Goal: Task Accomplishment & Management: Complete application form

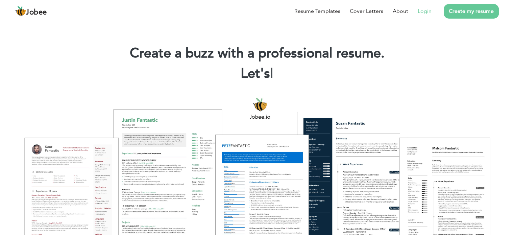
click at [421, 11] on link "Login" at bounding box center [425, 11] width 14 height 8
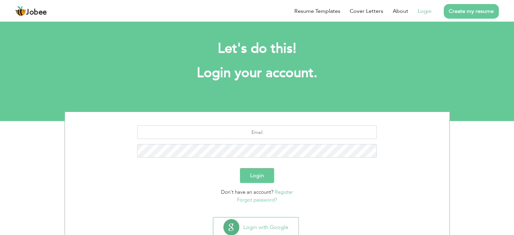
scroll to position [21, 0]
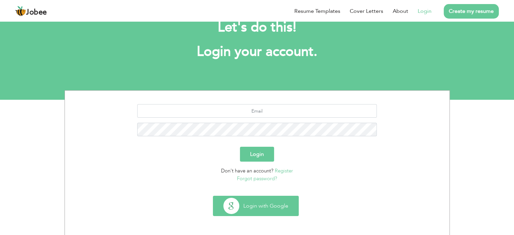
click at [260, 207] on button "Login with Google" at bounding box center [255, 206] width 85 height 20
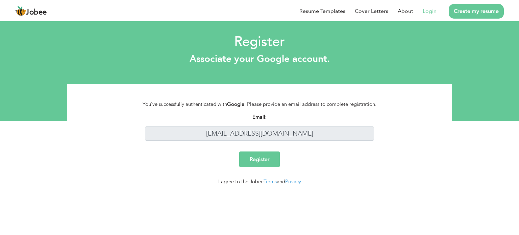
click at [247, 165] on input "Register" at bounding box center [259, 159] width 41 height 16
click at [241, 163] on input "Register" at bounding box center [259, 159] width 41 height 16
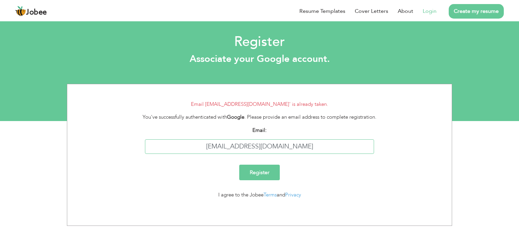
drag, startPoint x: 257, startPoint y: 155, endPoint x: 207, endPoint y: 164, distance: 51.2
click at [207, 159] on div "Email: chreyan108@gmail.com" at bounding box center [259, 142] width 375 height 33
click at [321, 42] on h2 "Register" at bounding box center [259, 42] width 509 height 18
click at [260, 153] on input "reyanrehman@gmail.com" at bounding box center [260, 146] width 230 height 15
type input "reyanrehman77@gmail.com"
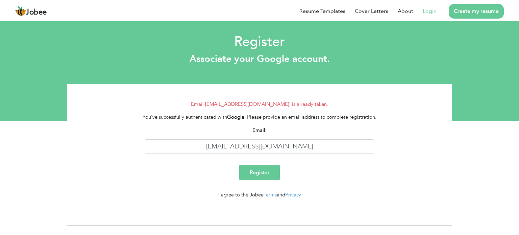
drag, startPoint x: 249, startPoint y: 182, endPoint x: 254, endPoint y: 177, distance: 6.8
click at [249, 180] on input "Register" at bounding box center [259, 173] width 41 height 16
click at [429, 10] on link "Login" at bounding box center [430, 11] width 14 height 8
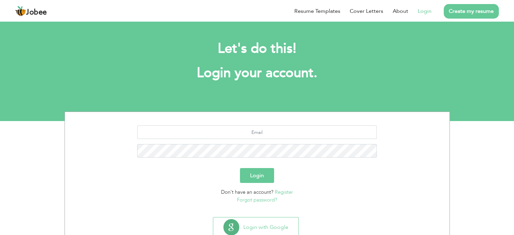
click at [279, 95] on div "Let's do this! Login your account." at bounding box center [257, 64] width 375 height 62
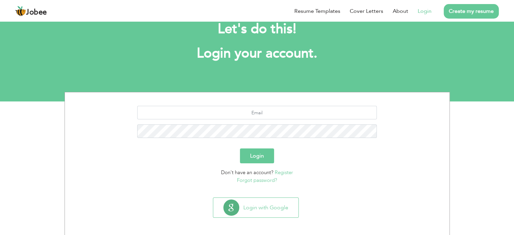
scroll to position [21, 0]
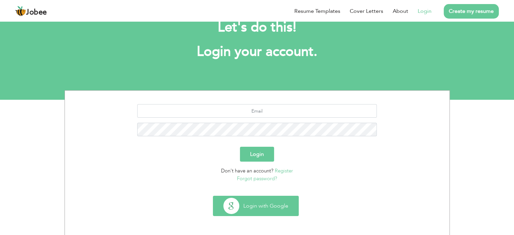
click at [267, 208] on button "Login with Google" at bounding box center [255, 206] width 85 height 20
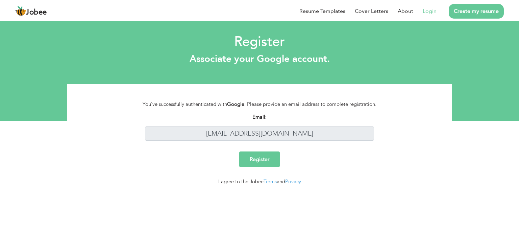
click at [261, 167] on input "Register" at bounding box center [259, 159] width 41 height 16
click at [456, 9] on link "Create my resume" at bounding box center [476, 11] width 55 height 15
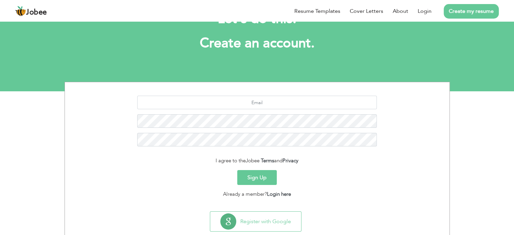
scroll to position [45, 0]
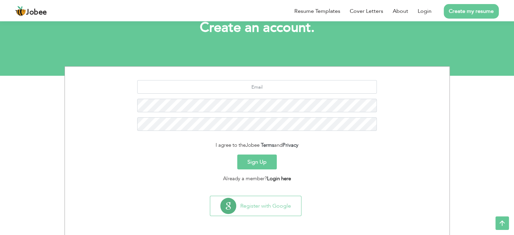
click at [275, 178] on link "Login here" at bounding box center [279, 178] width 24 height 7
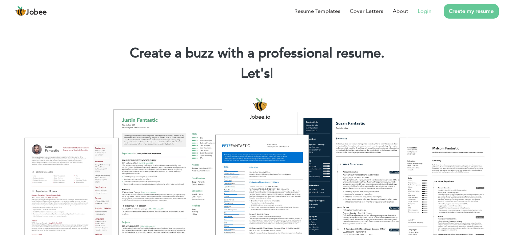
click at [421, 10] on link "Login" at bounding box center [425, 11] width 14 height 8
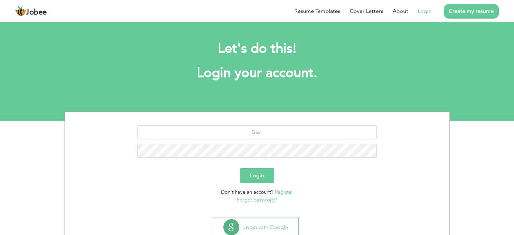
scroll to position [21, 0]
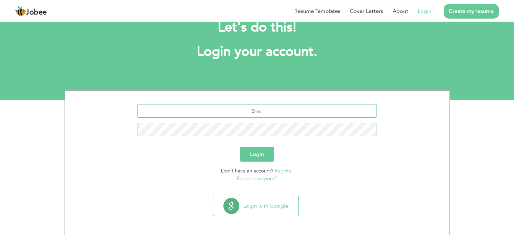
click at [303, 113] on input "text" at bounding box center [257, 111] width 240 height 14
type input "[EMAIL_ADDRESS][DOMAIN_NAME]"
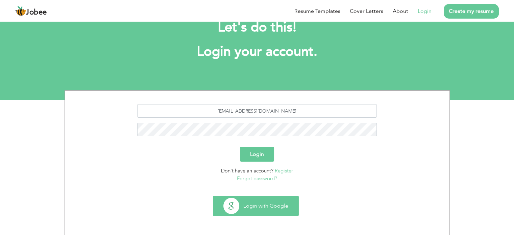
click at [254, 202] on button "Login with Google" at bounding box center [255, 206] width 85 height 20
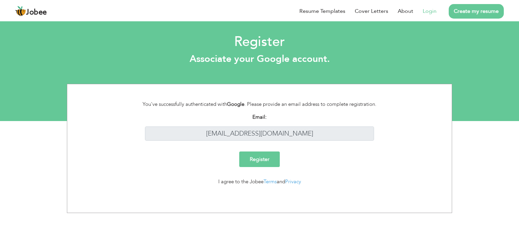
click at [263, 167] on input "Register" at bounding box center [259, 159] width 41 height 16
